Goal: Task Accomplishment & Management: Complete application form

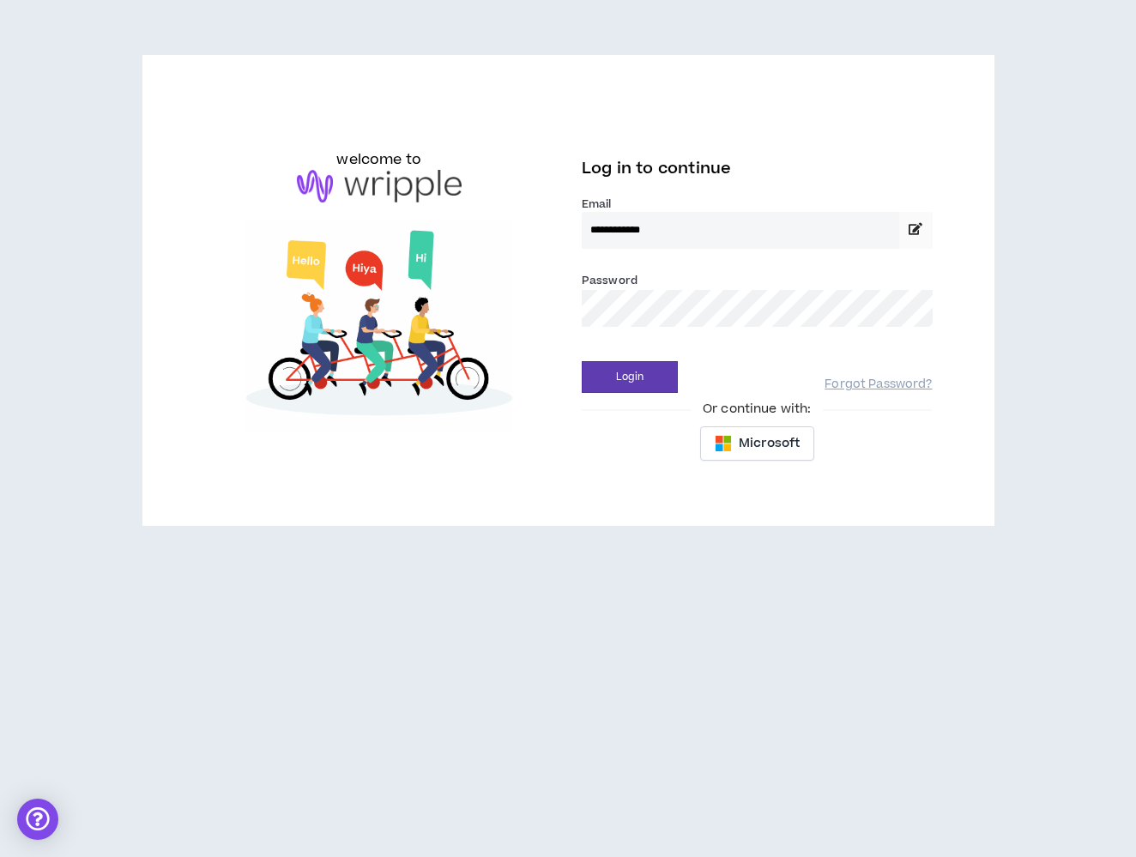
click at [722, 582] on div "**********" at bounding box center [568, 297] width 1136 height 594
click at [643, 389] on button "Login" at bounding box center [630, 377] width 96 height 32
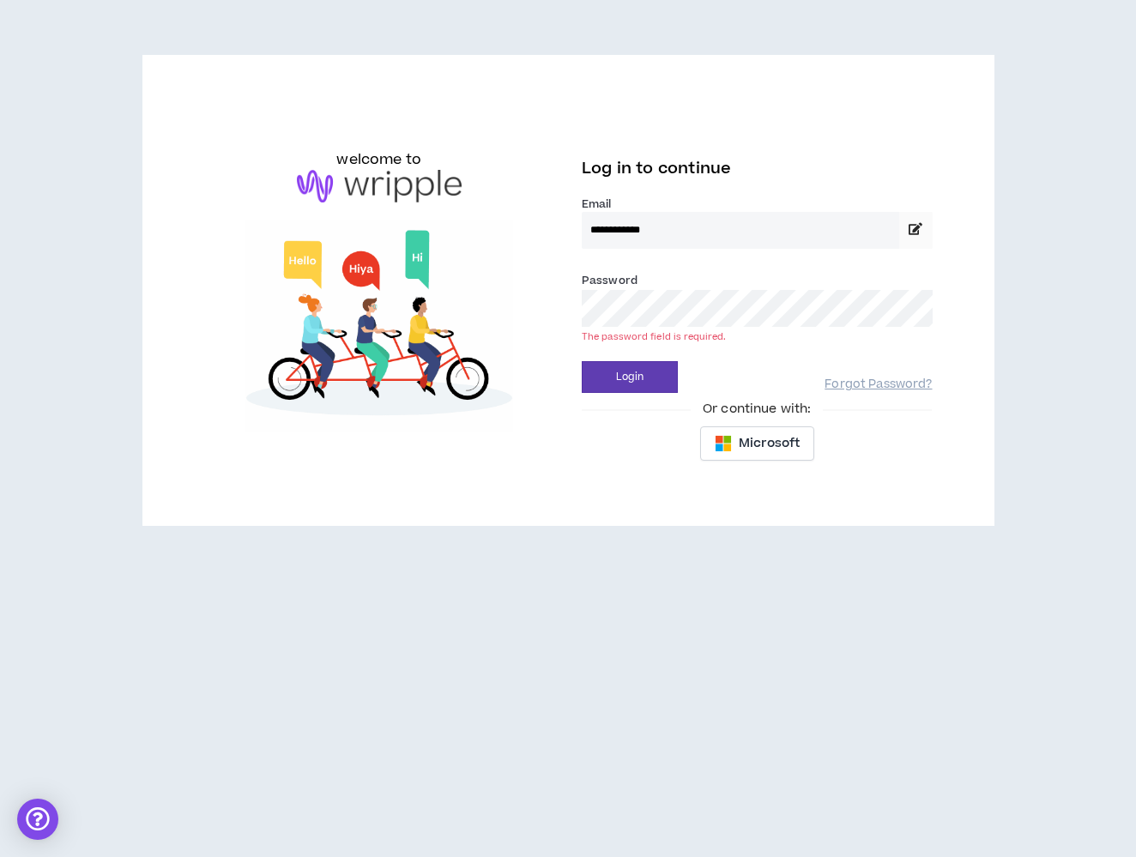
click at [630, 377] on button "Login" at bounding box center [630, 377] width 96 height 32
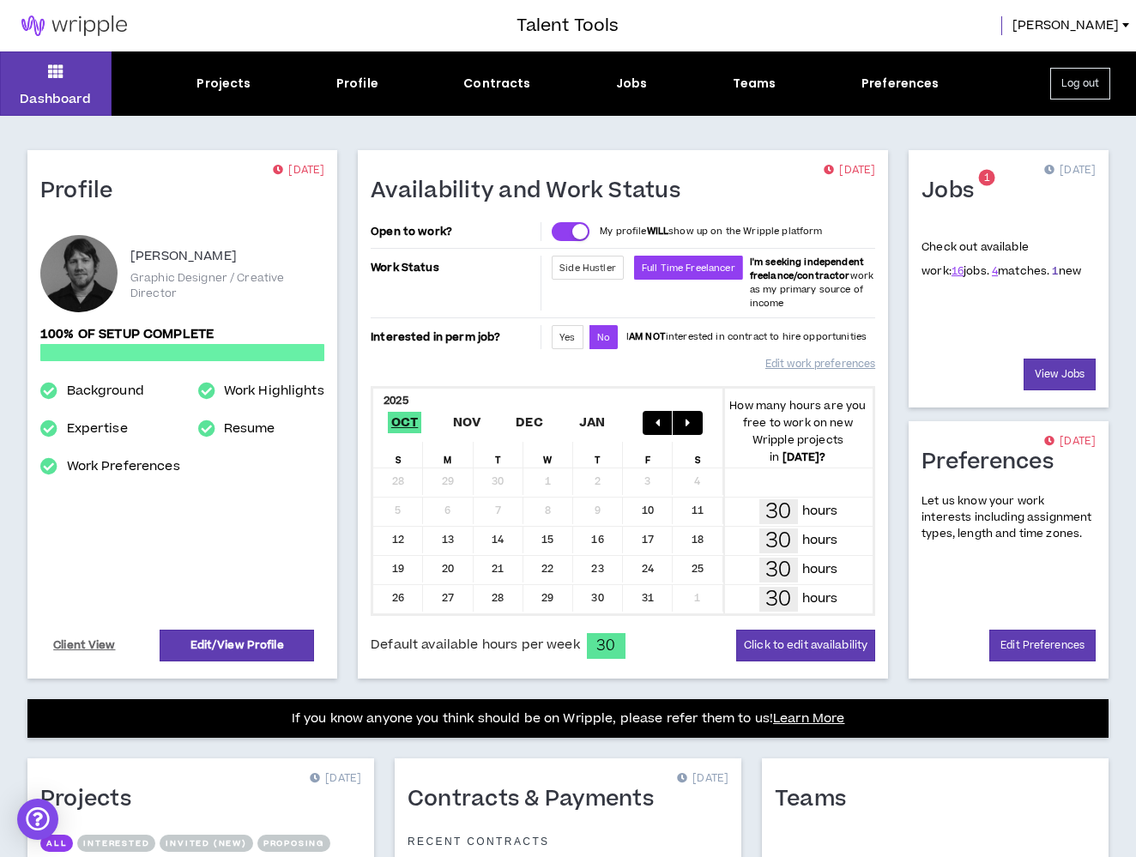
click at [1052, 275] on link "1" at bounding box center [1055, 270] width 6 height 15
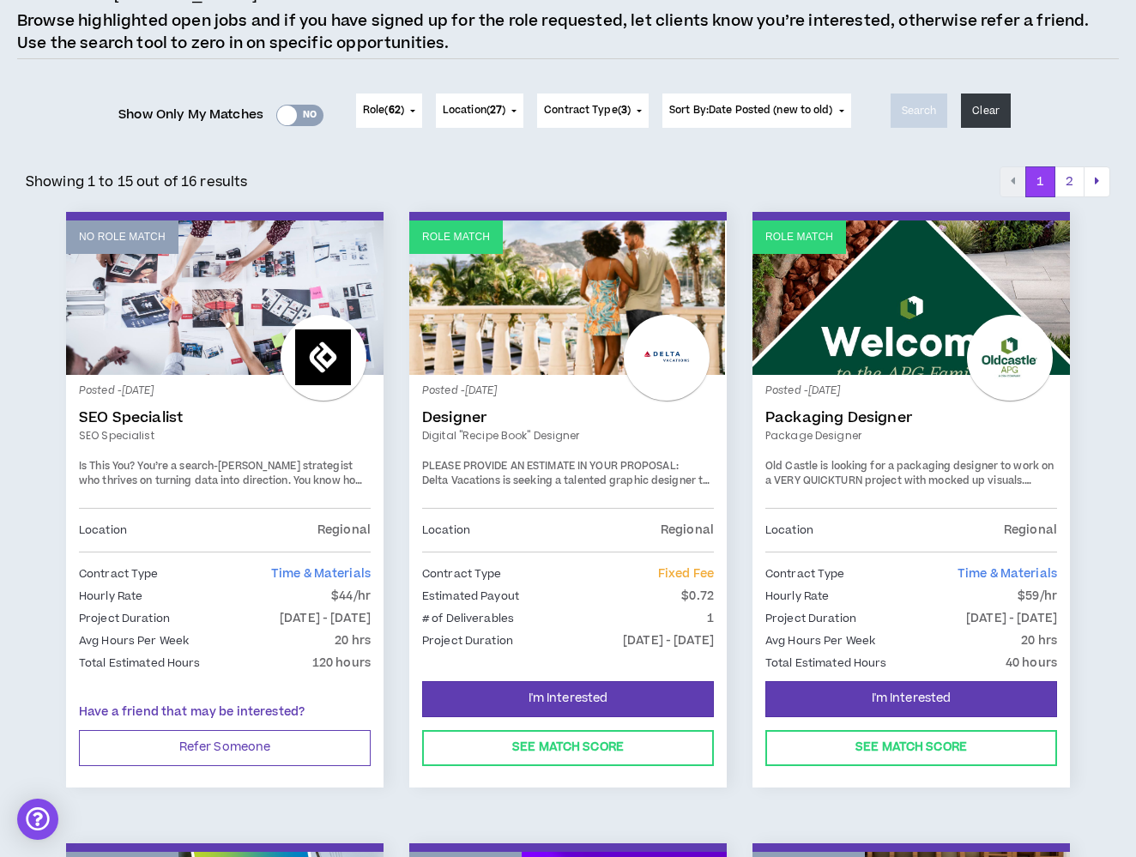
scroll to position [236, 0]
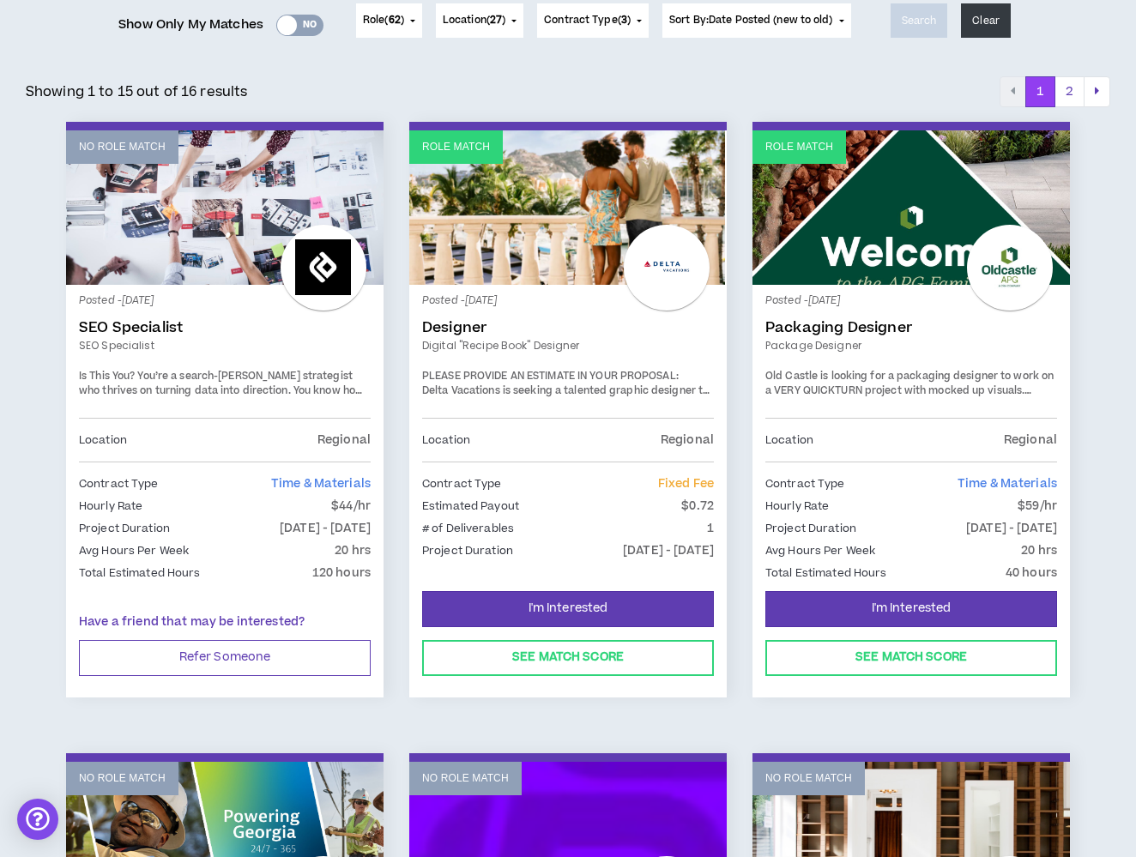
click at [471, 329] on link "Designer" at bounding box center [568, 327] width 292 height 17
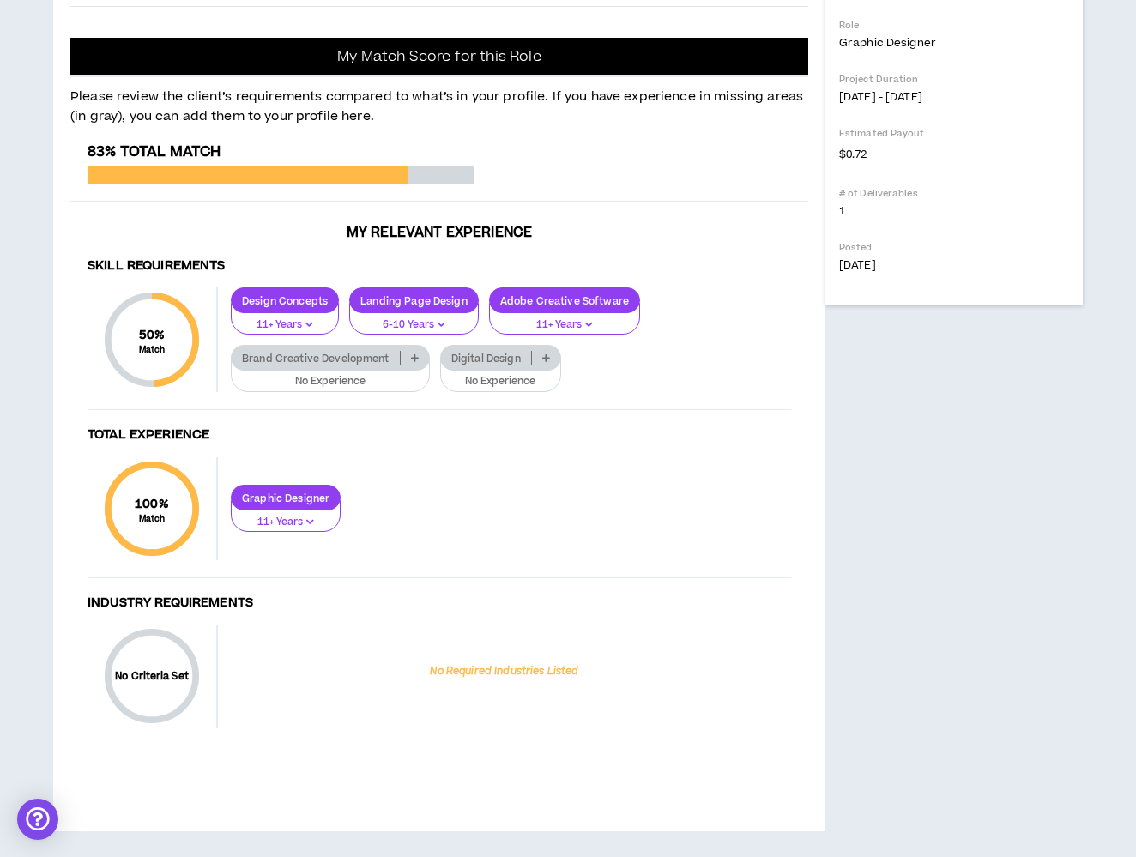
scroll to position [925, 0]
click at [411, 362] on icon at bounding box center [415, 357] width 8 height 9
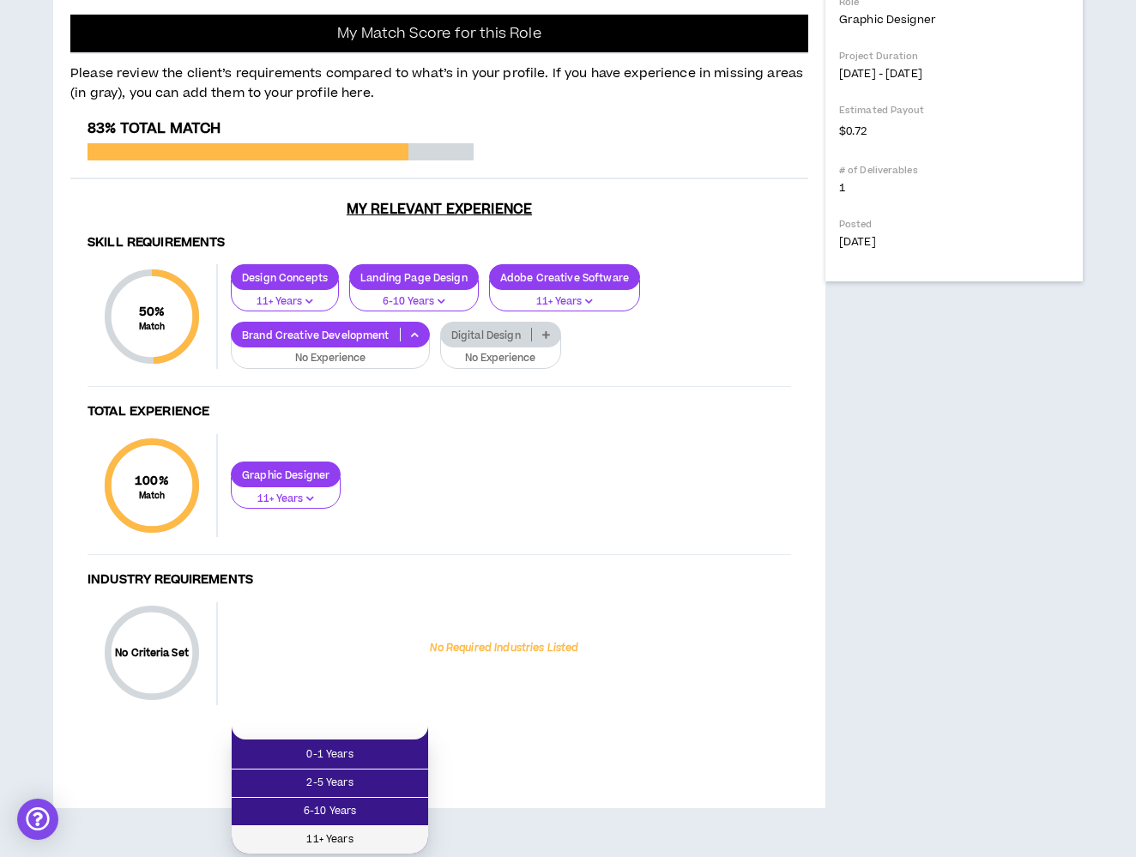
scroll to position [931, 1]
click at [370, 830] on span "11+ Years" at bounding box center [330, 839] width 176 height 19
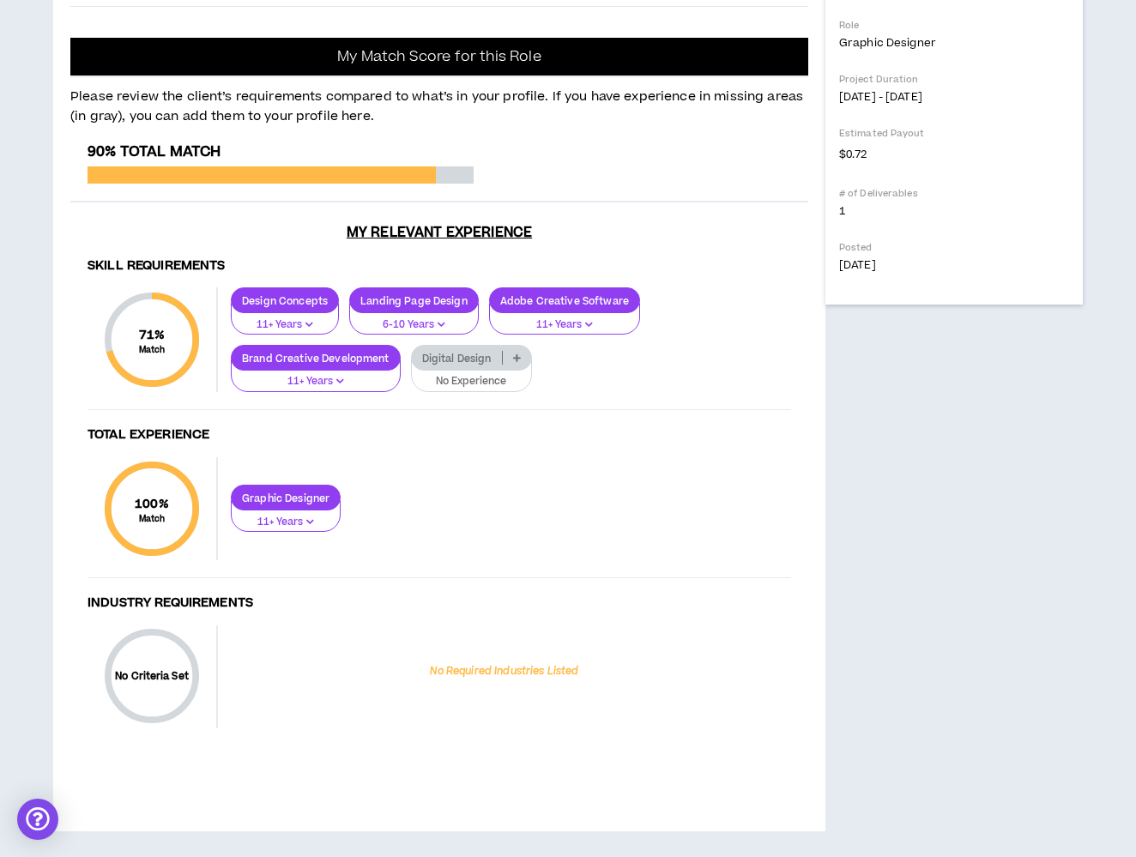
scroll to position [1016, 0]
click at [517, 370] on div "Digital Design" at bounding box center [471, 358] width 121 height 26
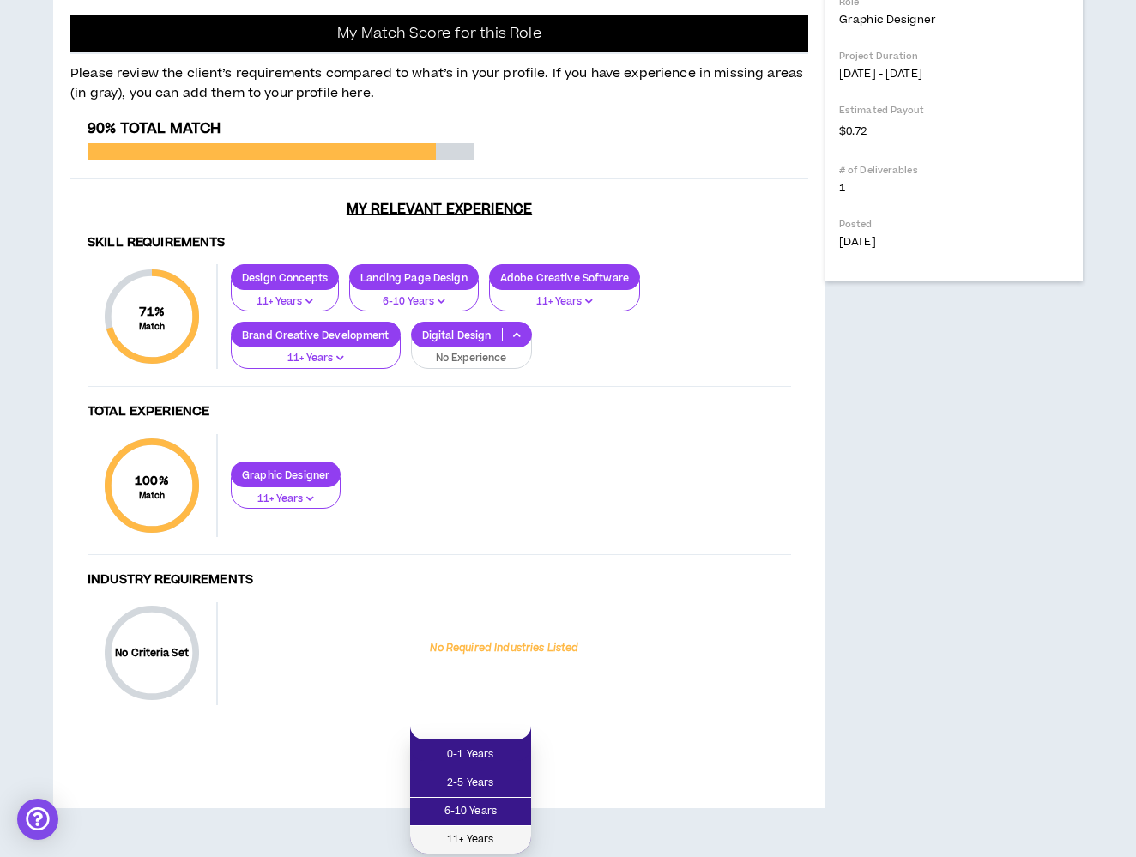
click at [475, 830] on span "11+ Years" at bounding box center [470, 839] width 100 height 19
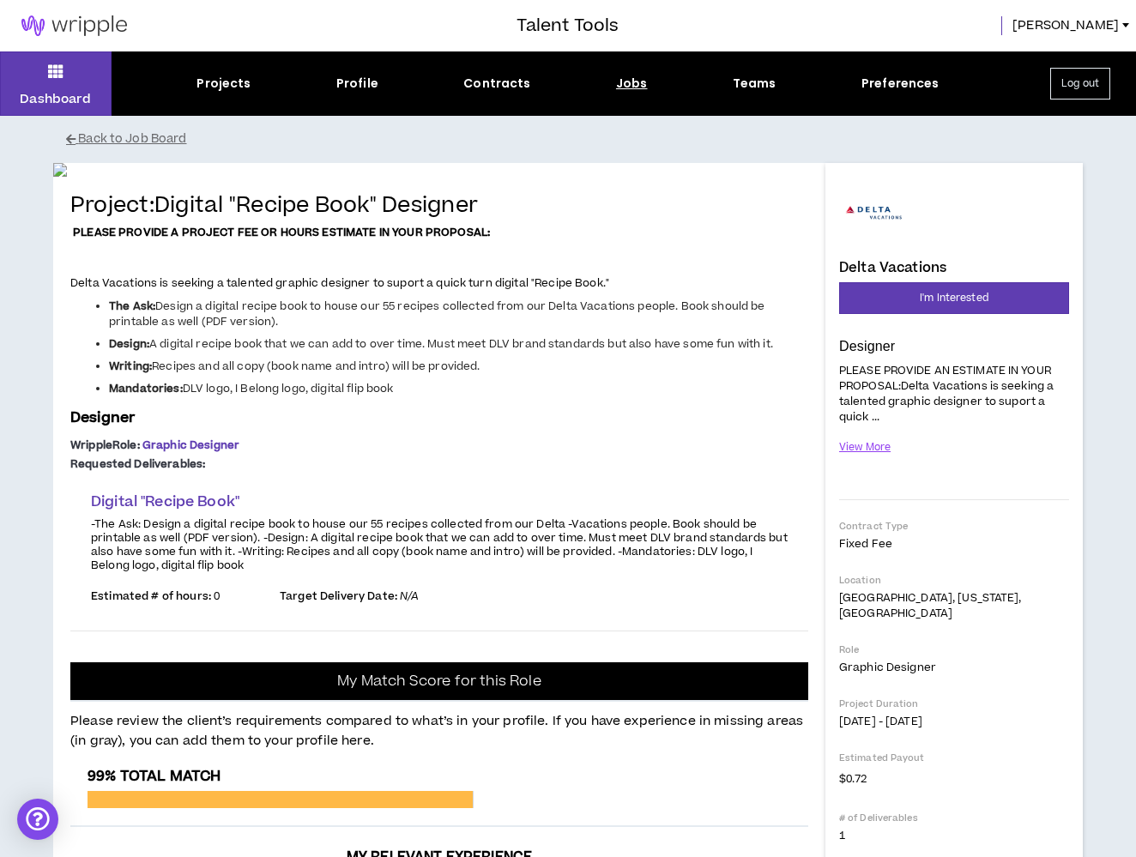
scroll to position [0, 0]
